Goal: Find contact information: Find contact information

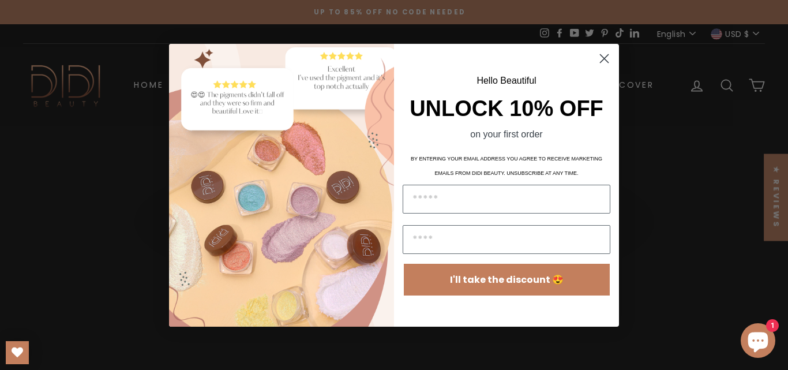
click at [604, 57] on circle "Close dialog" at bounding box center [603, 57] width 19 height 19
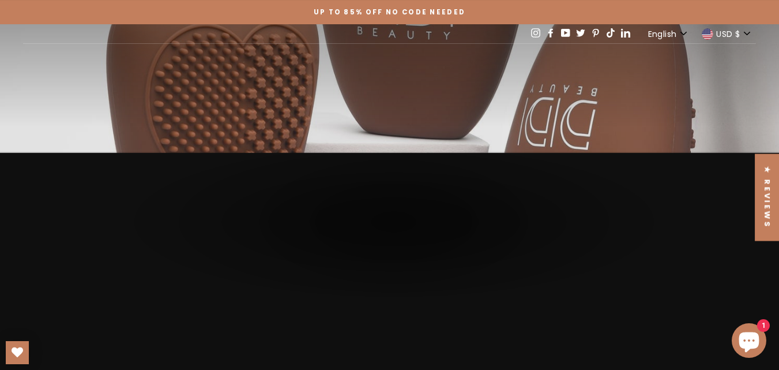
scroll to position [2378, 0]
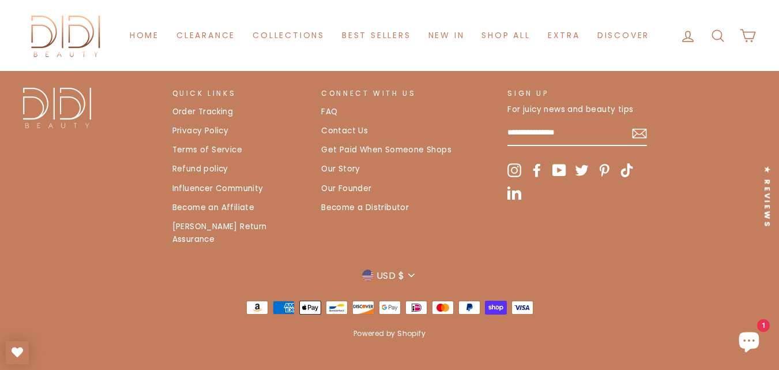
click at [332, 133] on link "Contact Us" at bounding box center [344, 130] width 47 height 17
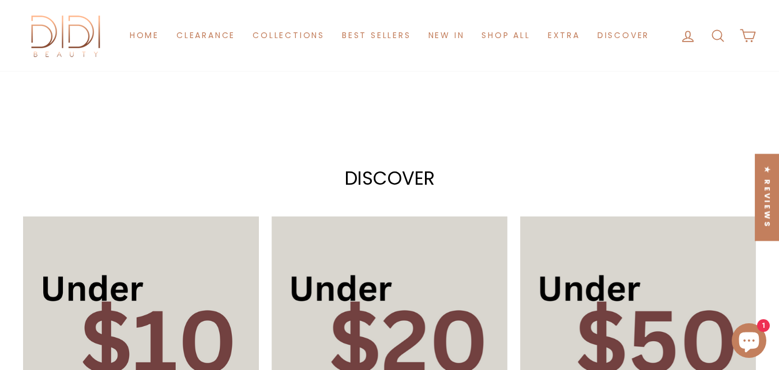
scroll to position [519, 0]
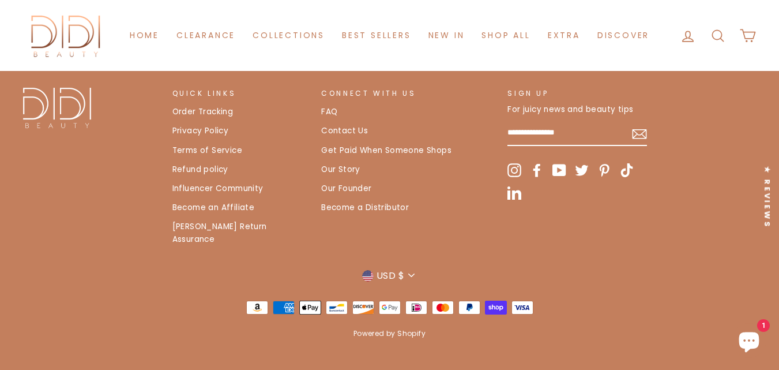
click at [340, 127] on link "Contact Us" at bounding box center [344, 130] width 47 height 17
